Goal: Browse casually

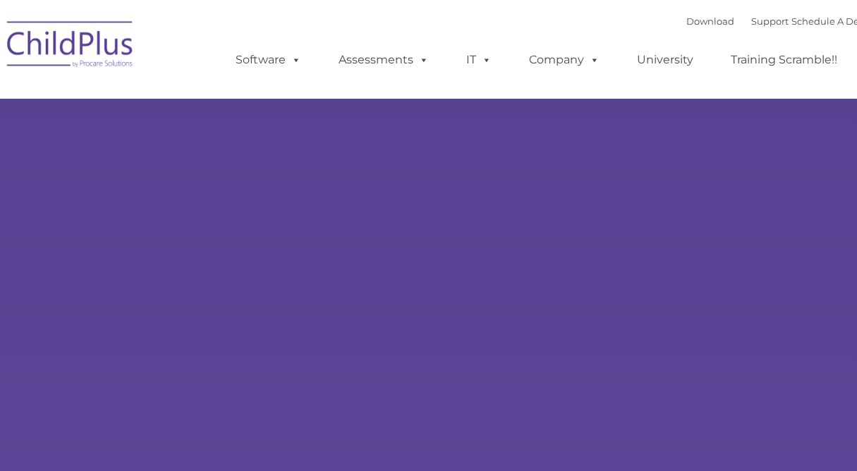
type input ""
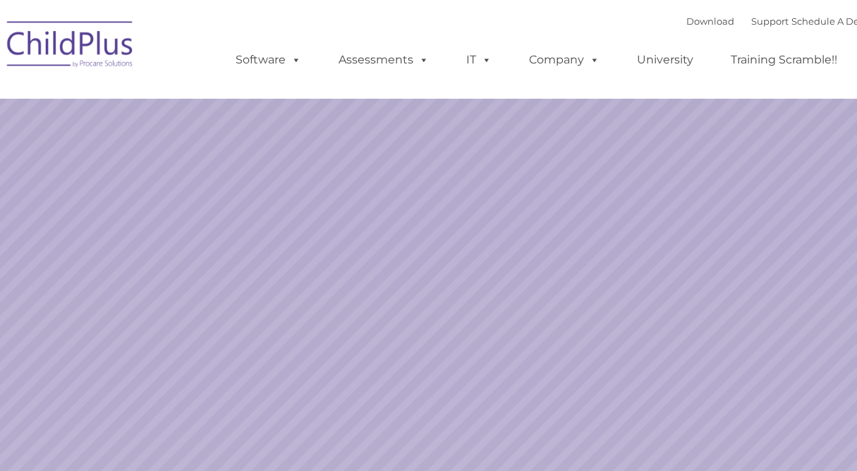
select select "MEDIUM"
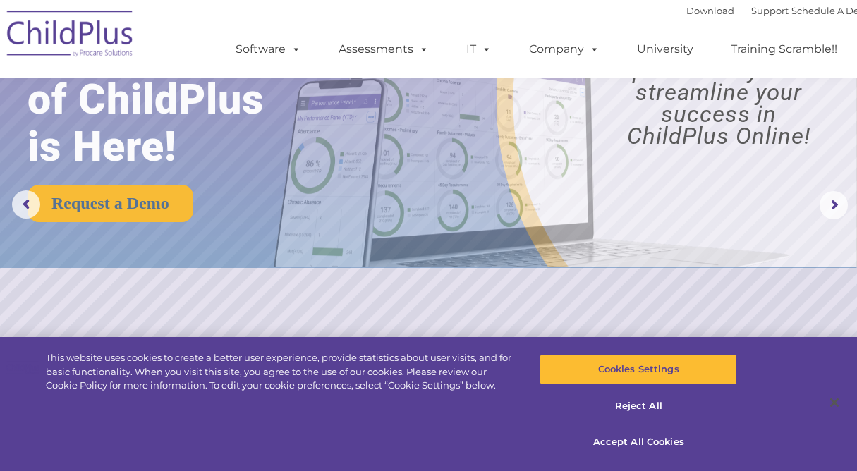
scroll to position [71, 0]
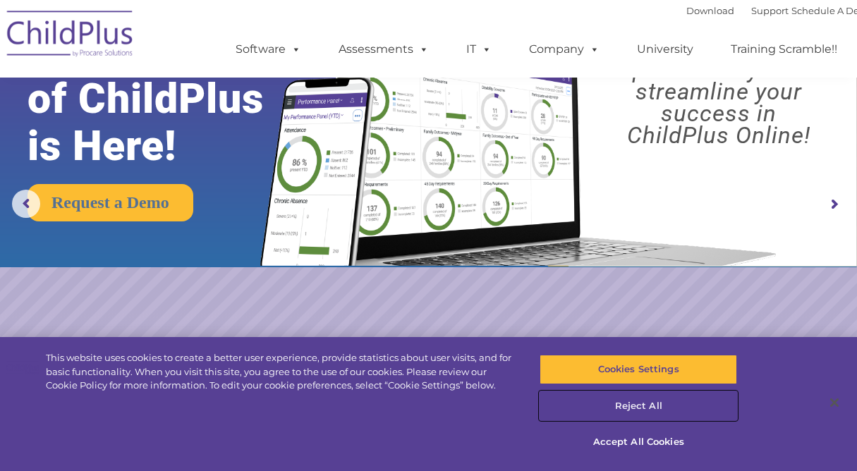
click at [643, 405] on button "Reject All" at bounding box center [638, 406] width 197 height 30
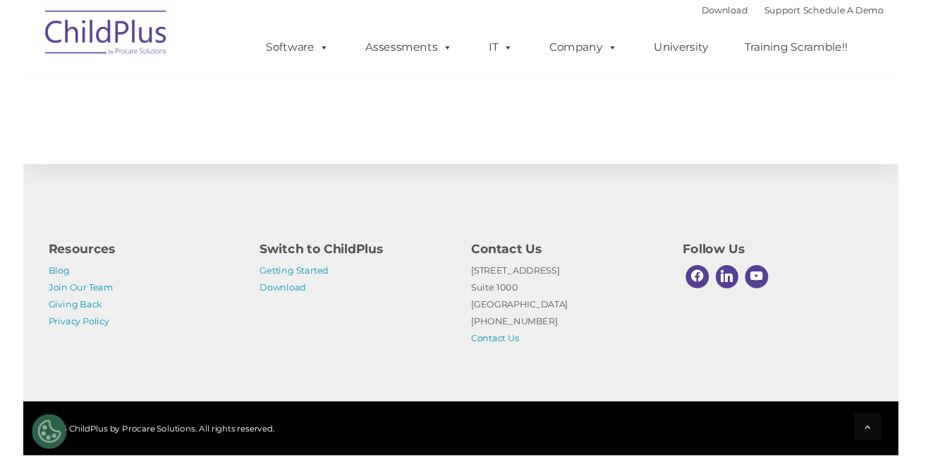
scroll to position [1624, 0]
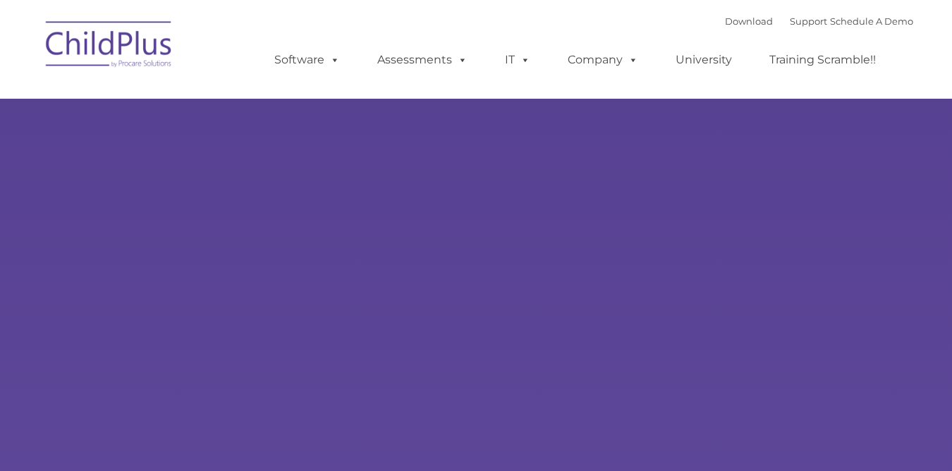
type input ""
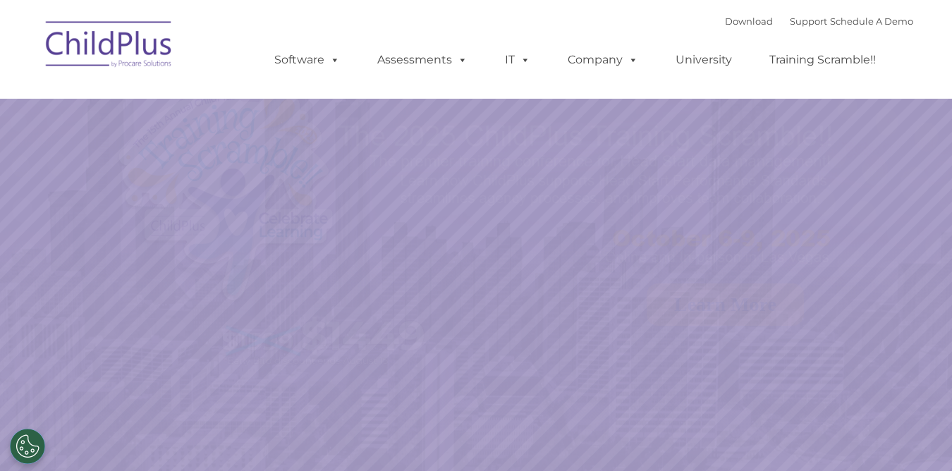
select select "MEDIUM"
